Goal: Task Accomplishment & Management: Manage account settings

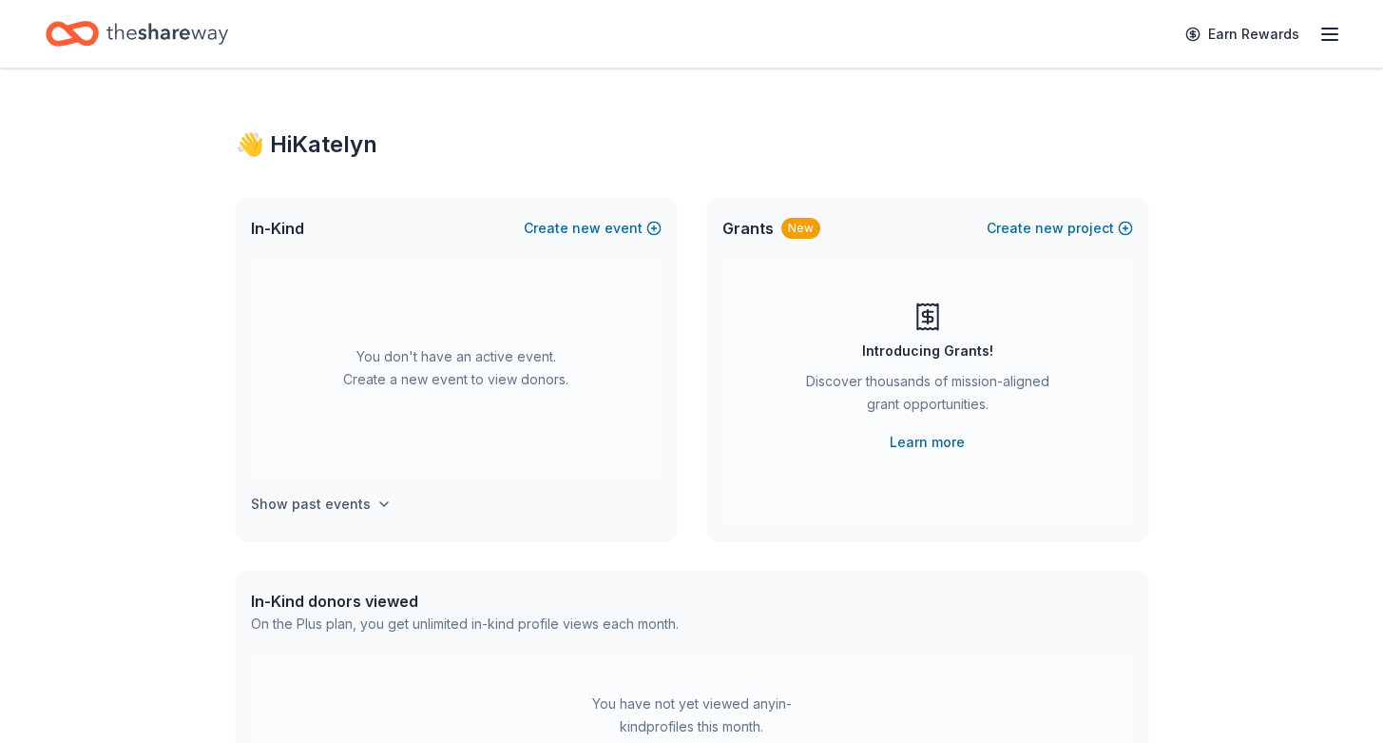
click at [319, 502] on h4 "Show past events" at bounding box center [311, 504] width 120 height 23
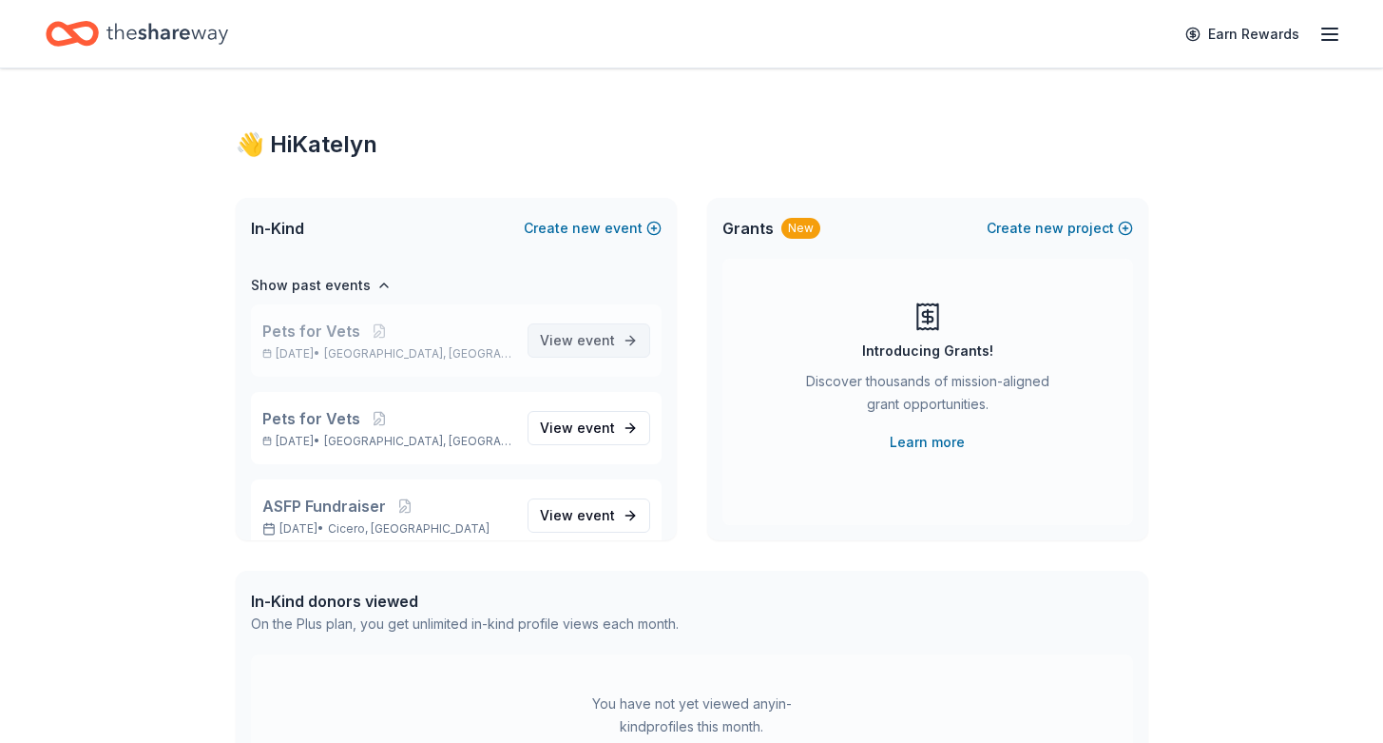
click at [596, 350] on span "View event" at bounding box center [577, 340] width 75 height 23
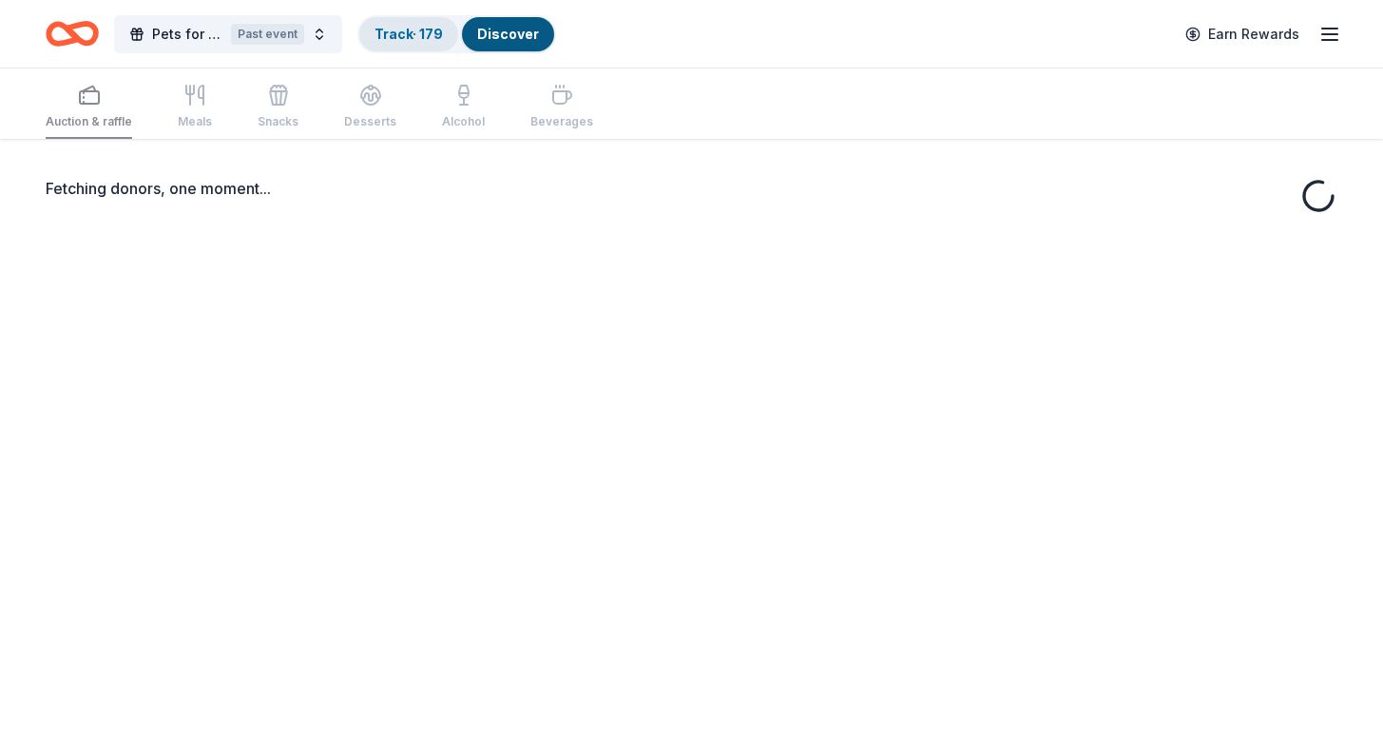
click at [442, 39] on link "Track · 179" at bounding box center [409, 34] width 68 height 16
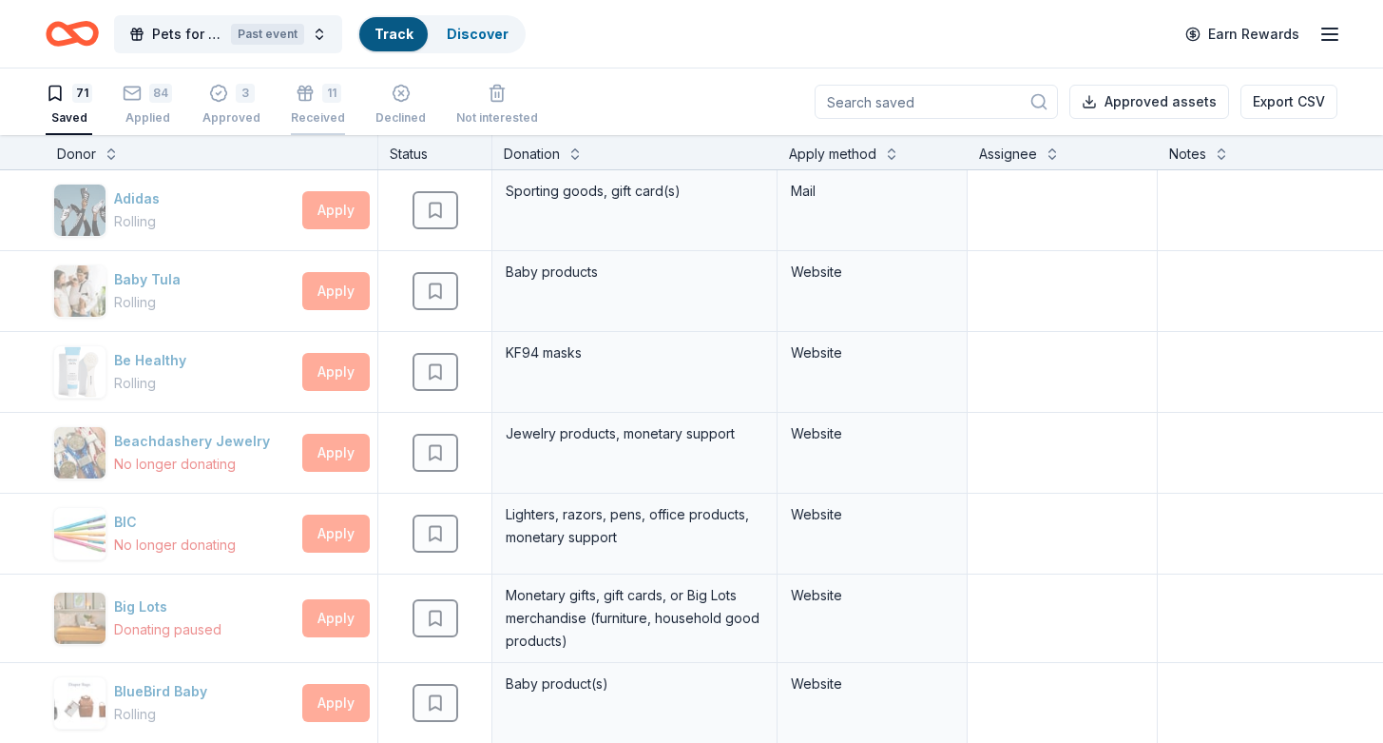
click at [313, 113] on div "Received" at bounding box center [318, 117] width 54 height 15
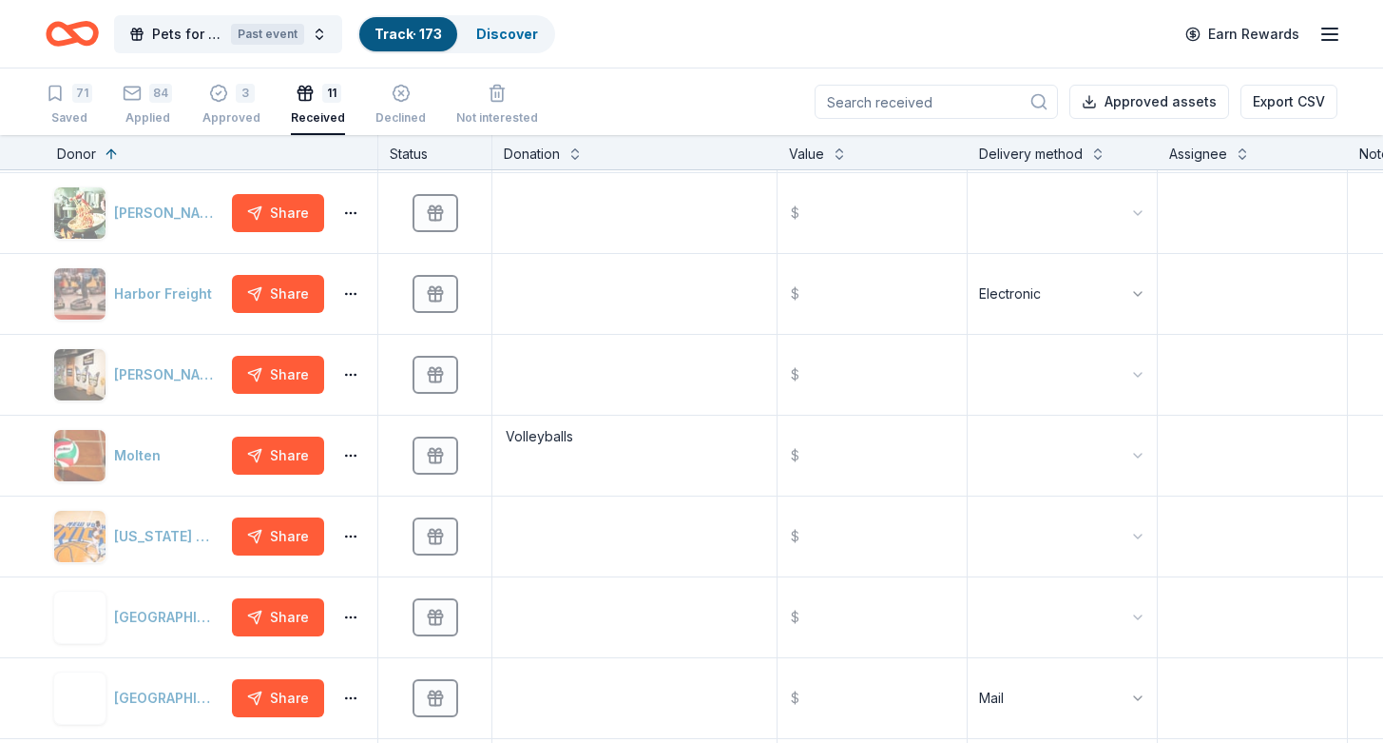
scroll to position [304, 0]
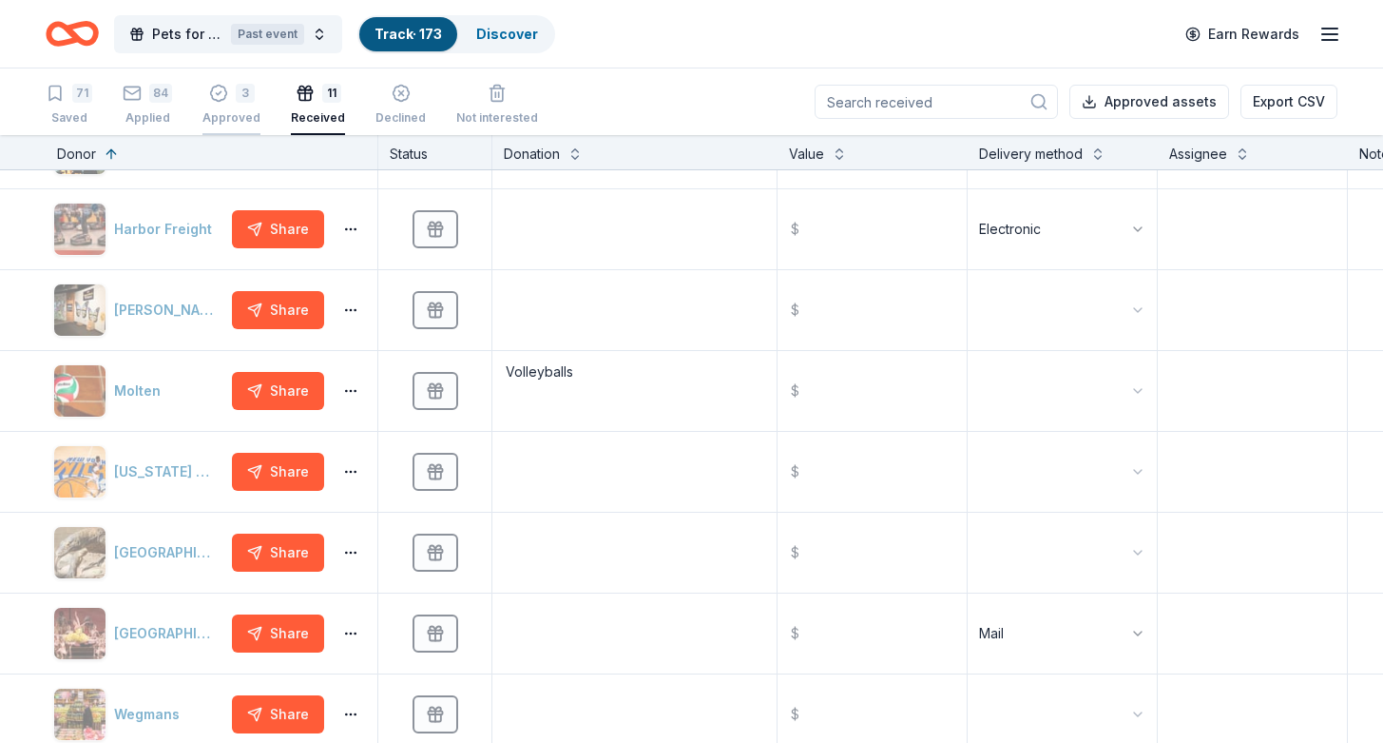
click at [229, 105] on div "3 Approved" at bounding box center [232, 105] width 58 height 42
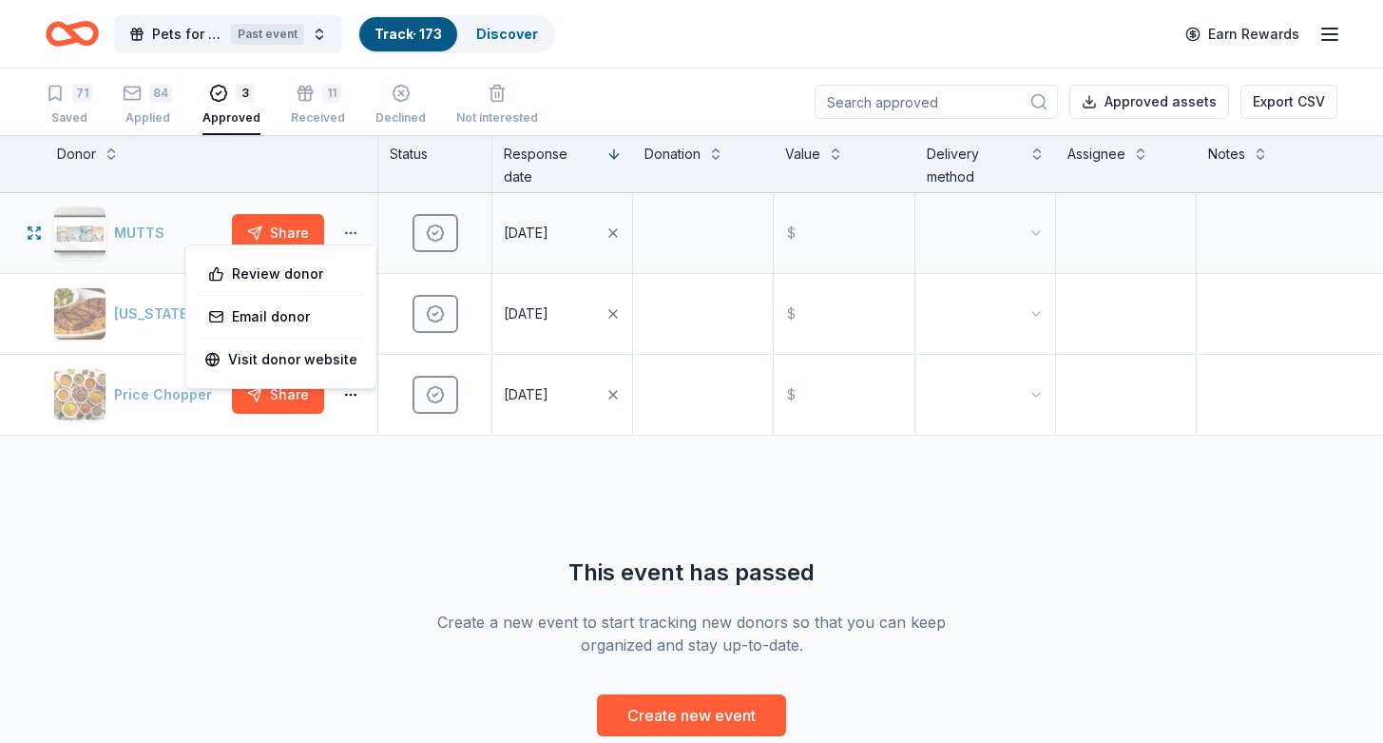
click at [353, 233] on button "button" at bounding box center [351, 232] width 38 height 15
click at [316, 268] on div "Review donor" at bounding box center [282, 274] width 160 height 34
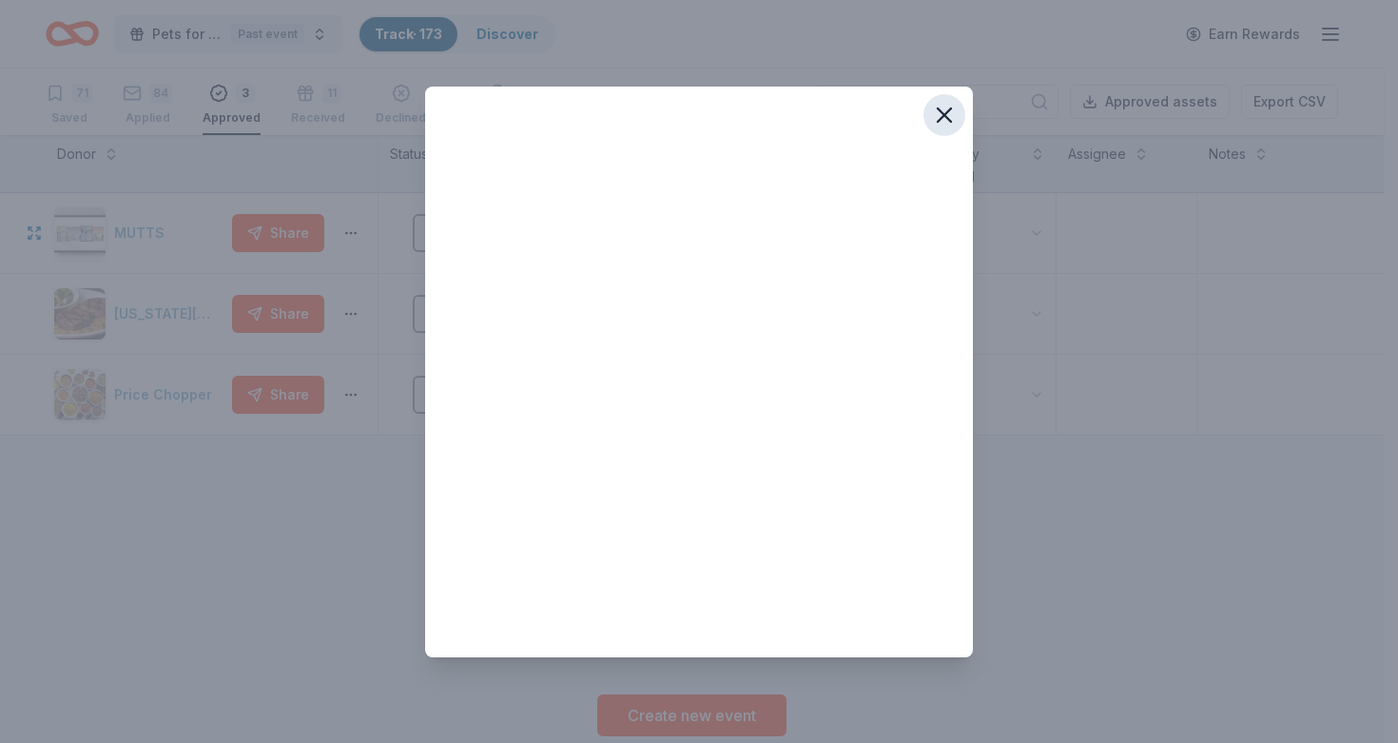
click at [950, 125] on icon "button" at bounding box center [944, 115] width 27 height 27
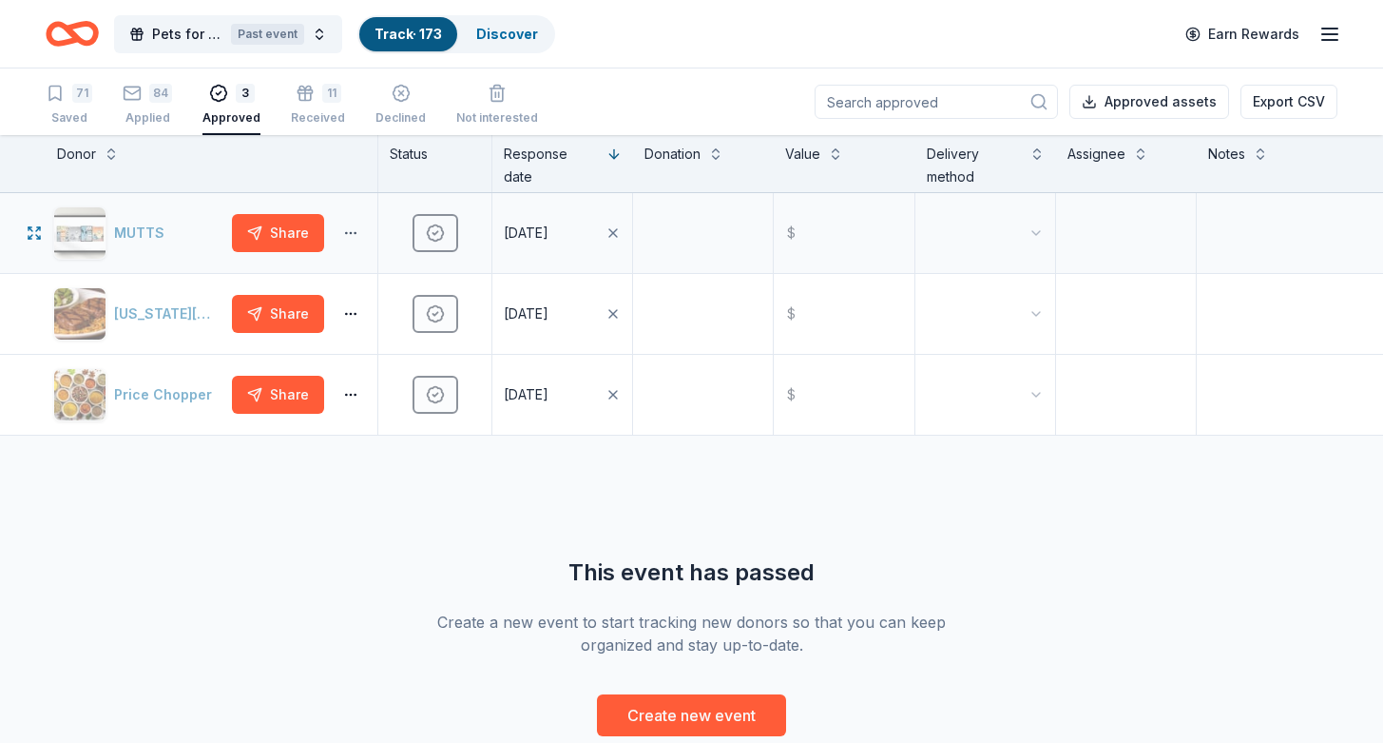
click at [347, 230] on button "button" at bounding box center [351, 232] width 38 height 15
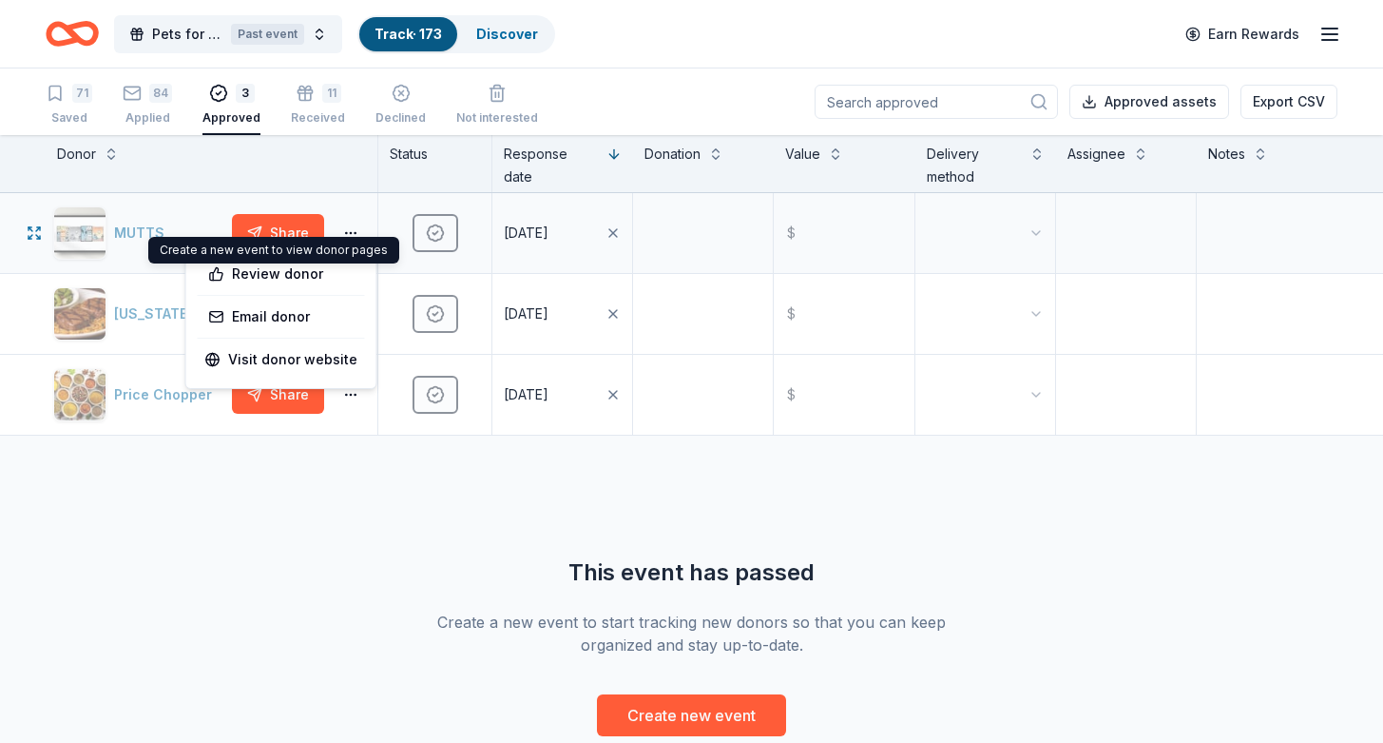
click at [126, 226] on div "MUTTS" at bounding box center [138, 232] width 171 height 53
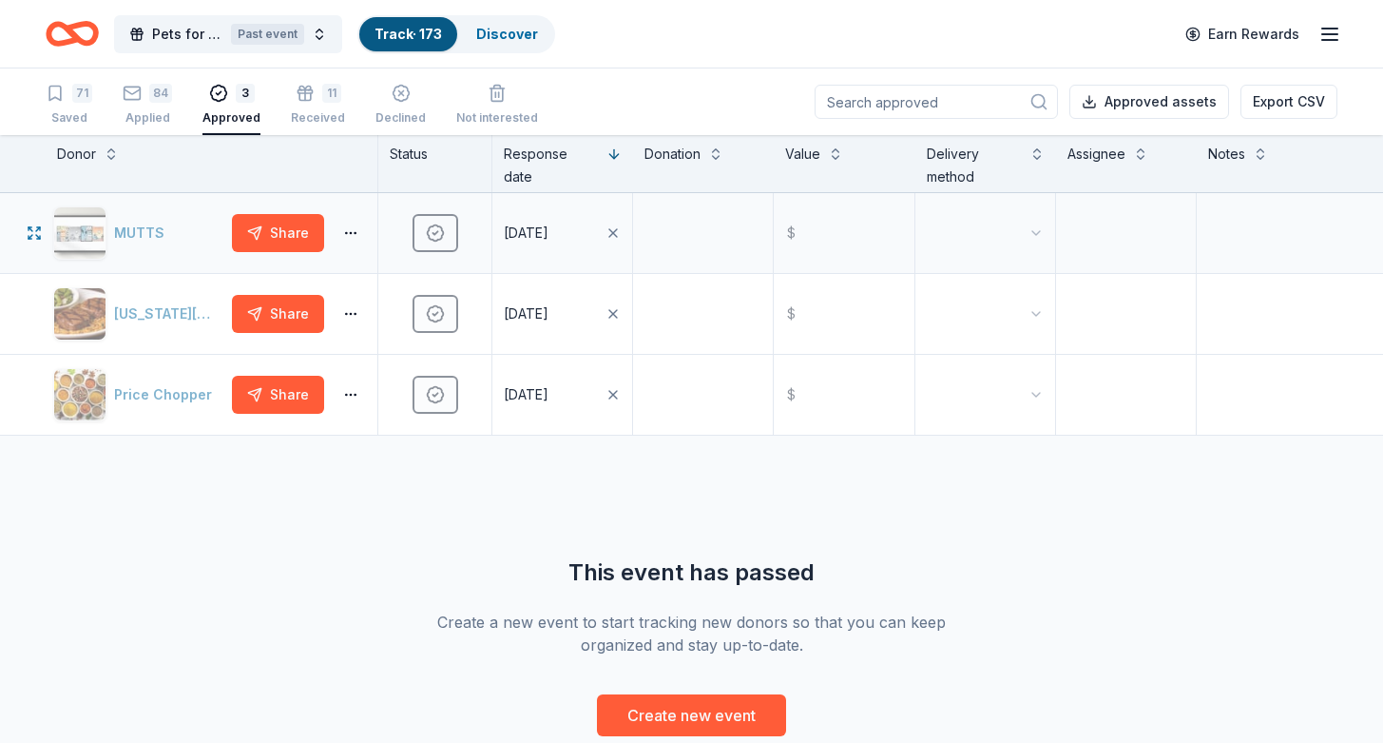
click at [82, 231] on div "MUTTS" at bounding box center [138, 232] width 171 height 53
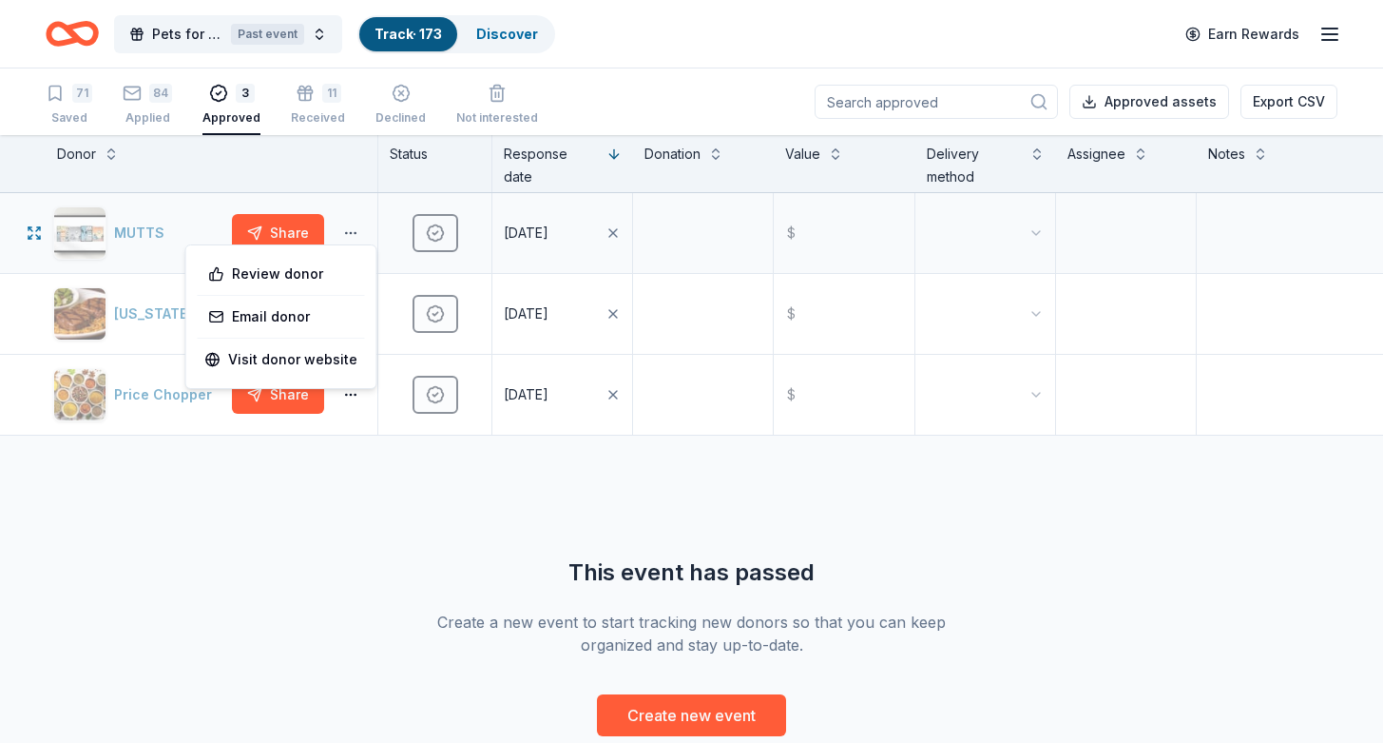
click at [360, 230] on button "button" at bounding box center [351, 232] width 38 height 15
